Goal: Transaction & Acquisition: Book appointment/travel/reservation

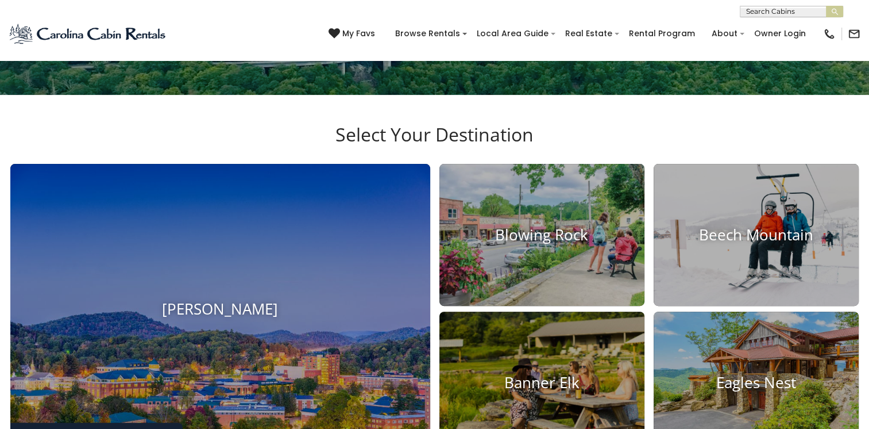
scroll to position [485, 0]
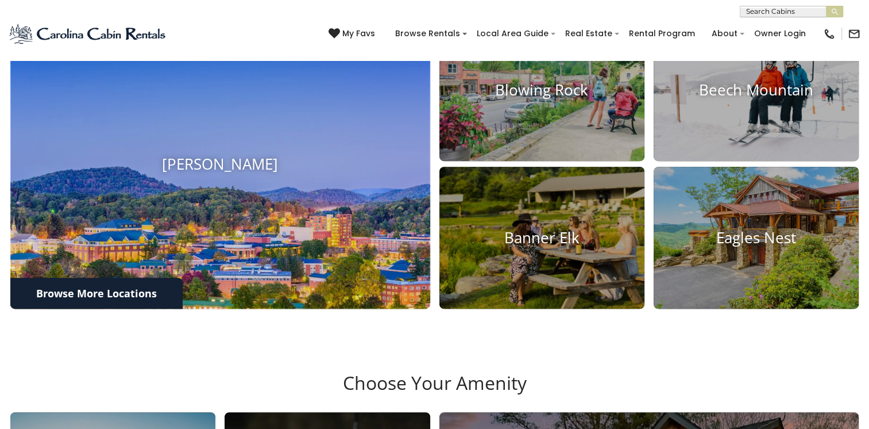
click at [143, 278] on img at bounding box center [220, 164] width 462 height 318
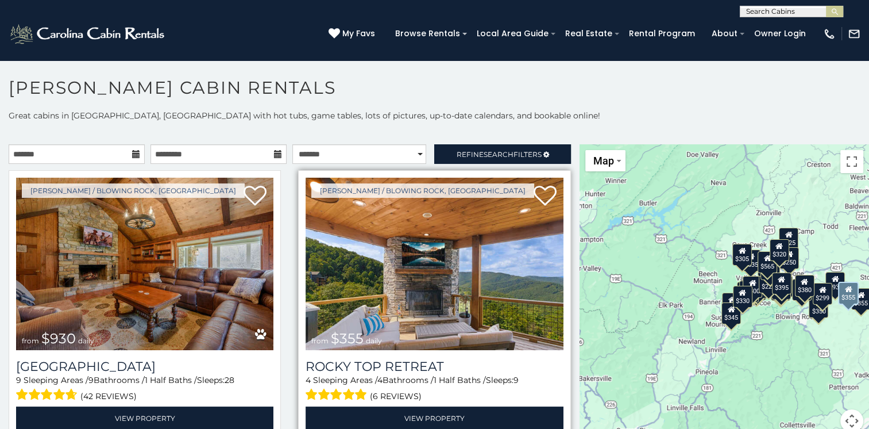
click at [492, 322] on img at bounding box center [434, 264] width 257 height 172
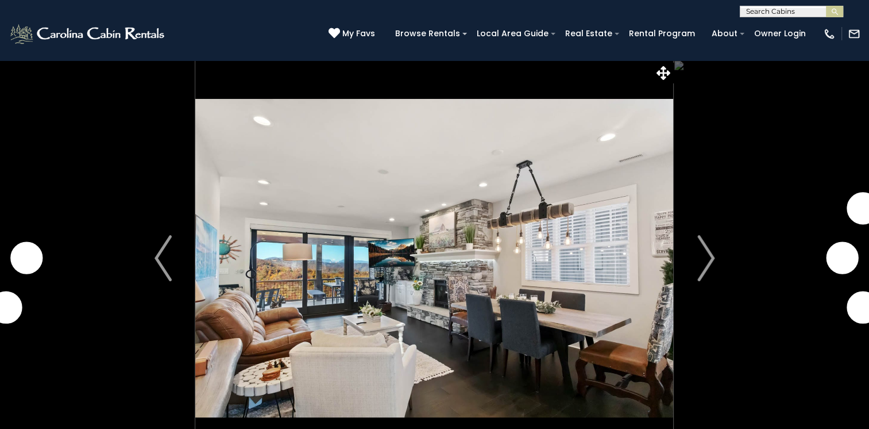
click at [707, 259] on img "Next" at bounding box center [705, 258] width 17 height 46
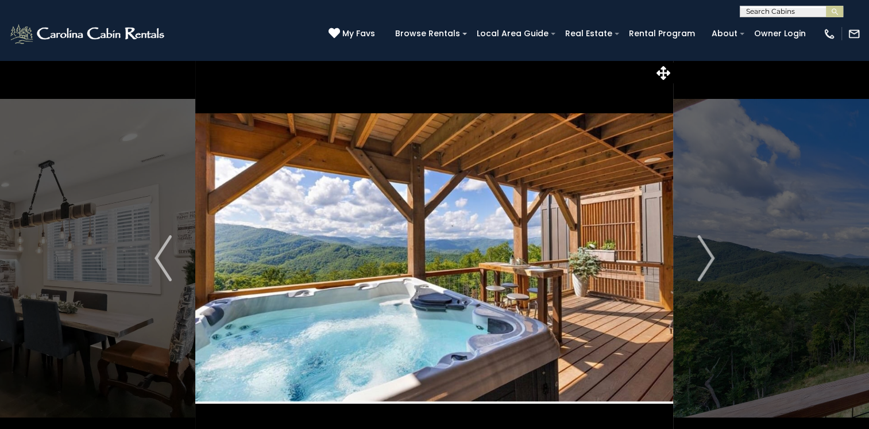
click at [707, 259] on img "Next" at bounding box center [705, 258] width 17 height 46
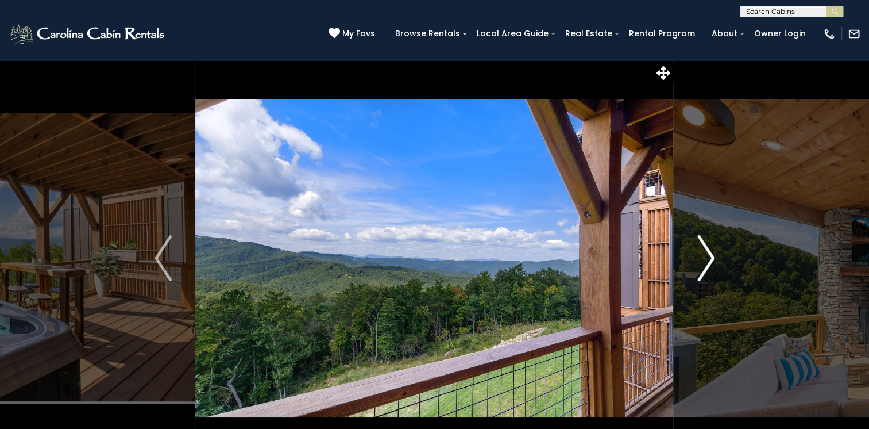
click at [708, 259] on img "Next" at bounding box center [705, 258] width 17 height 46
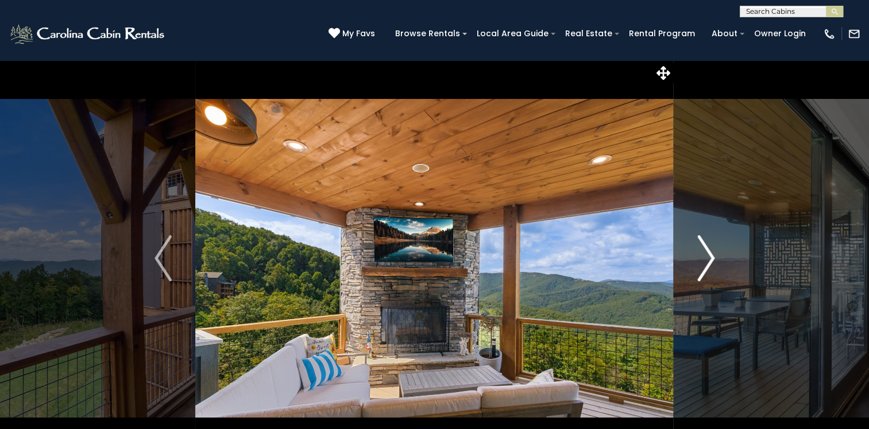
click at [708, 259] on img "Next" at bounding box center [705, 258] width 17 height 46
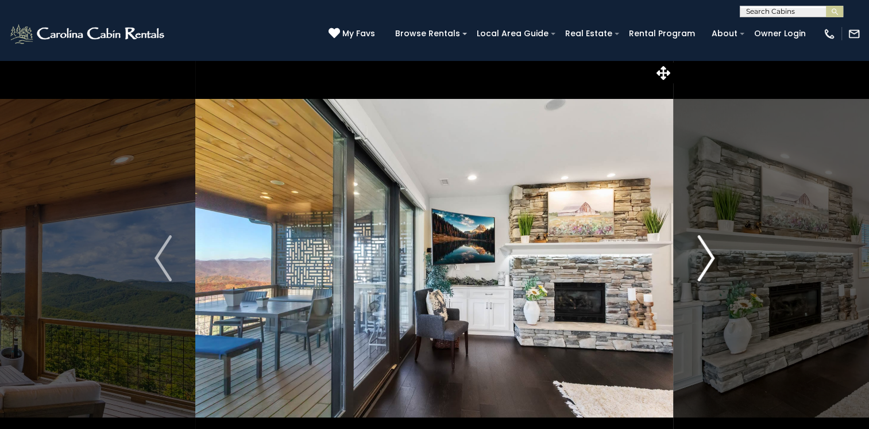
click at [708, 259] on img "Next" at bounding box center [705, 258] width 17 height 46
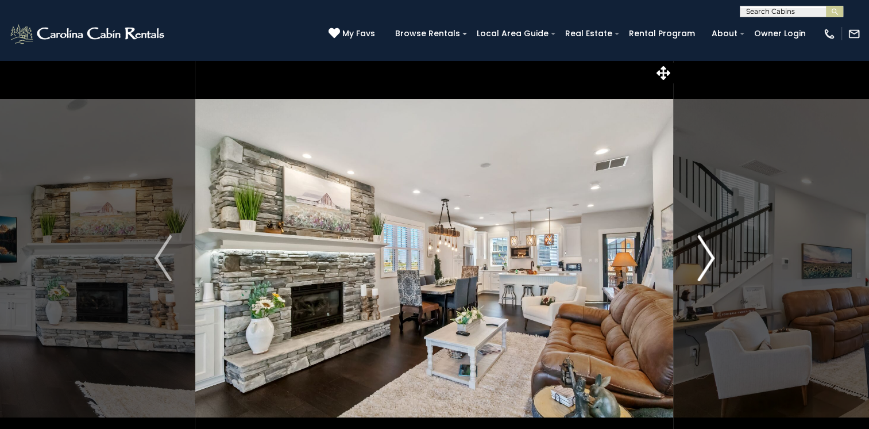
click at [708, 259] on img "Next" at bounding box center [705, 258] width 17 height 46
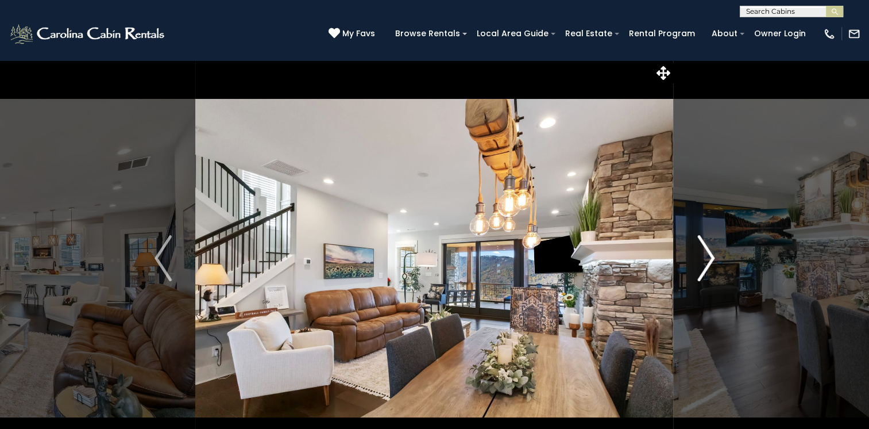
click at [708, 257] on img "Next" at bounding box center [705, 258] width 17 height 46
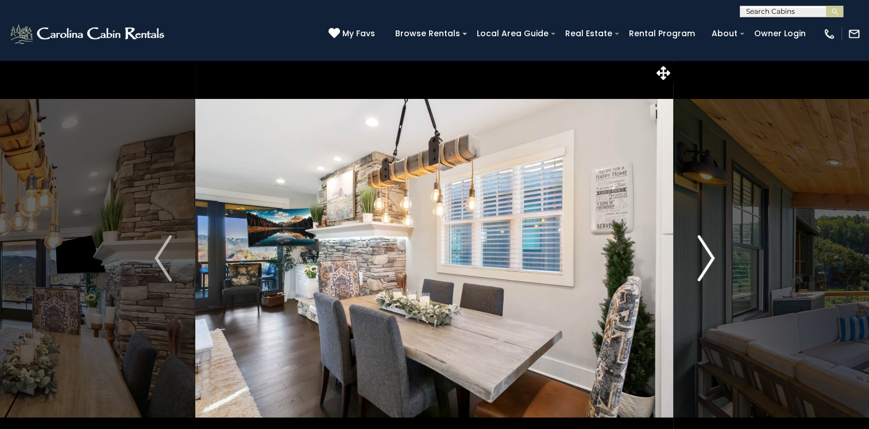
click at [708, 257] on img "Next" at bounding box center [705, 258] width 17 height 46
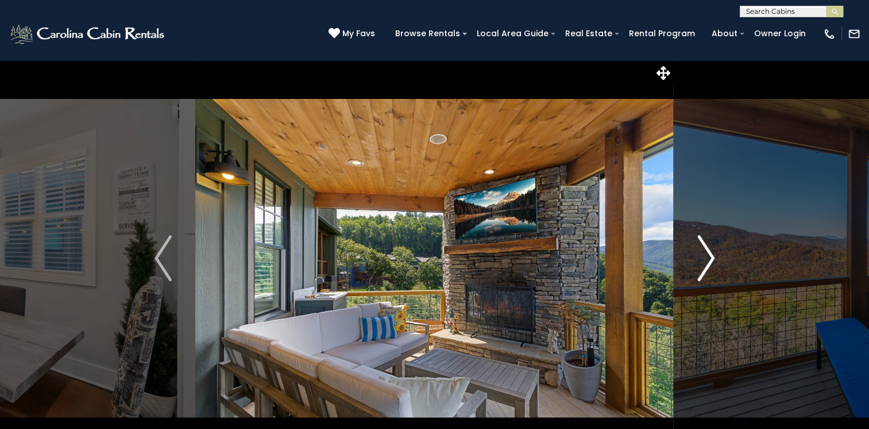
click at [708, 257] on img "Next" at bounding box center [705, 258] width 17 height 46
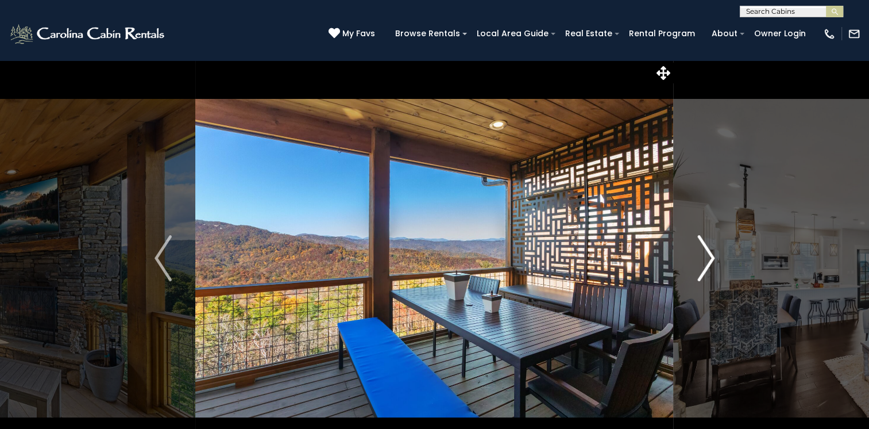
click at [707, 259] on img "Next" at bounding box center [705, 258] width 17 height 46
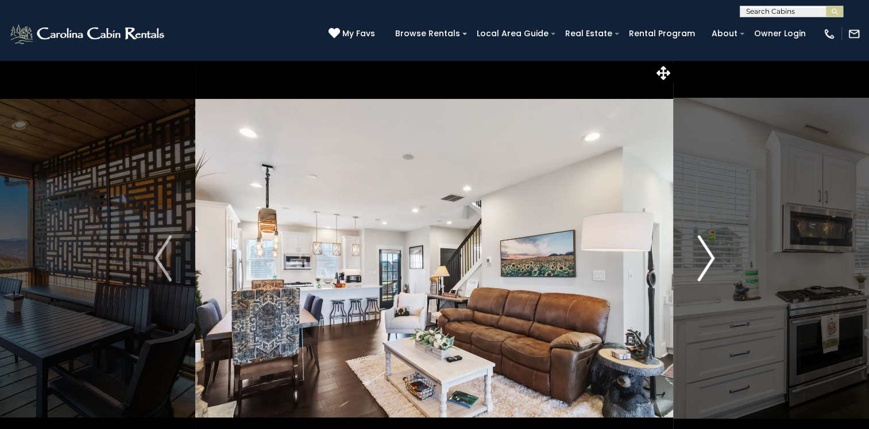
click at [707, 259] on img "Next" at bounding box center [705, 258] width 17 height 46
